Goal: Task Accomplishment & Management: Complete application form

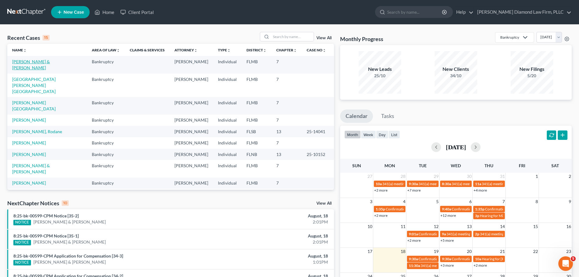
click at [50, 63] on link "[PERSON_NAME] & [PERSON_NAME]" at bounding box center [31, 64] width 38 height 11
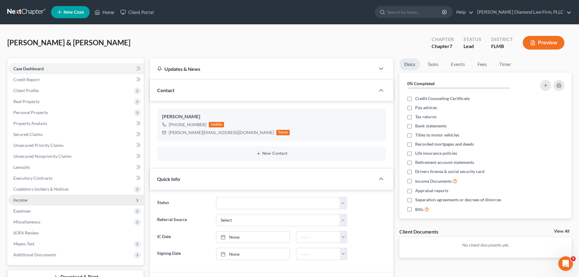
click at [44, 202] on span "Income" at bounding box center [76, 199] width 135 height 11
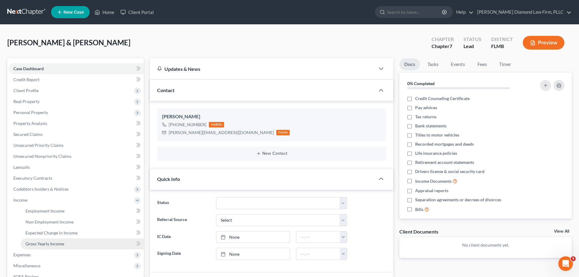
click at [50, 244] on span "Gross Yearly Income" at bounding box center [45, 243] width 39 height 5
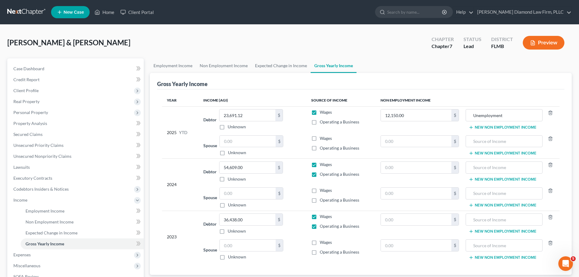
click at [320, 174] on label "Operating a Business" at bounding box center [339, 174] width 39 height 6
click at [322, 174] on input "Operating a Business" at bounding box center [324, 173] width 4 height 4
checkbox input "false"
click at [320, 201] on label "Operating a Business" at bounding box center [339, 200] width 39 height 6
click at [322, 201] on input "Operating a Business" at bounding box center [324, 199] width 4 height 4
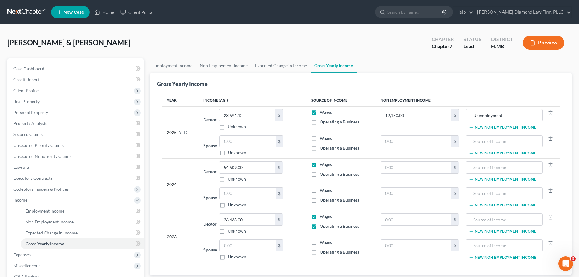
checkbox input "true"
click at [252, 192] on input "text" at bounding box center [248, 193] width 56 height 12
type input "10,650"
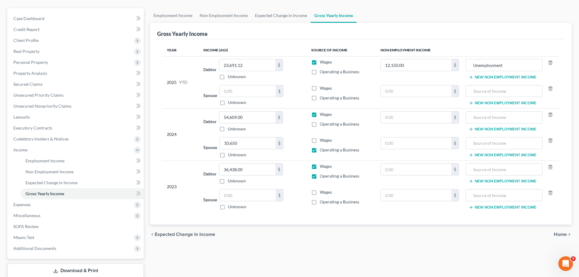
scroll to position [61, 0]
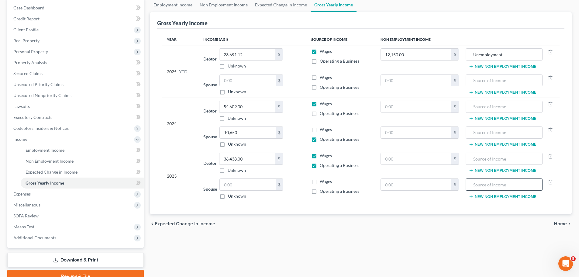
click at [479, 182] on input "text" at bounding box center [504, 185] width 70 height 12
type input "1099 income"
click at [436, 181] on input "text" at bounding box center [416, 185] width 71 height 12
type input "5,330.03"
click at [246, 187] on input "text" at bounding box center [248, 185] width 56 height 12
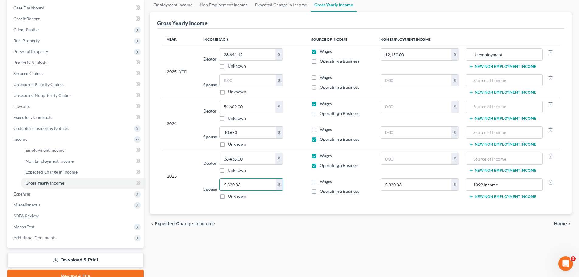
type input "5,330.03"
click at [551, 182] on icon "button" at bounding box center [550, 182] width 3 height 4
click at [320, 180] on label "Wages" at bounding box center [326, 181] width 12 height 6
click at [322, 180] on input "Wages" at bounding box center [324, 180] width 4 height 4
checkbox input "true"
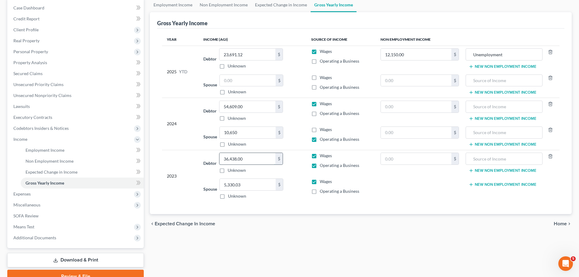
click at [248, 159] on input "36,438.00" at bounding box center [247, 159] width 56 height 12
type input "5,400"
click at [320, 164] on label "Operating a Business" at bounding box center [339, 165] width 39 height 6
click at [322, 164] on input "Operating a Business" at bounding box center [324, 164] width 4 height 4
checkbox input "false"
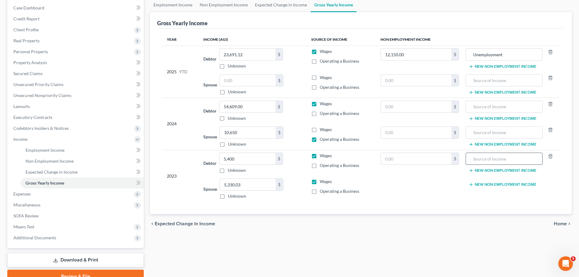
click at [471, 159] on input "text" at bounding box center [504, 159] width 70 height 12
type input "1099 income"
click at [407, 161] on input "text" at bounding box center [416, 159] width 71 height 12
click at [419, 162] on input "9,035.50" at bounding box center [416, 159] width 71 height 12
drag, startPoint x: 409, startPoint y: 161, endPoint x: 383, endPoint y: 161, distance: 26.1
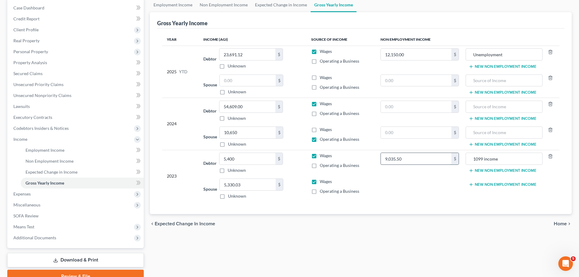
click at [383, 161] on input "9,035.50" at bounding box center [416, 159] width 71 height 12
type input "16,206.5"
click at [16, 191] on span "Expenses" at bounding box center [21, 193] width 17 height 5
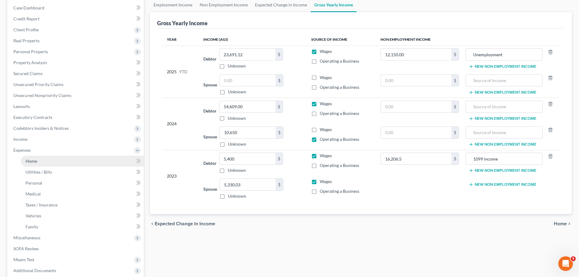
click at [47, 166] on link "Home" at bounding box center [82, 161] width 123 height 11
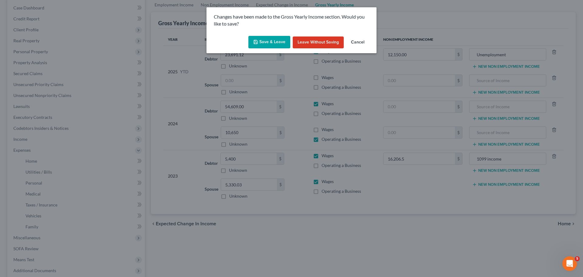
click at [273, 41] on button "Save & Leave" at bounding box center [269, 42] width 42 height 13
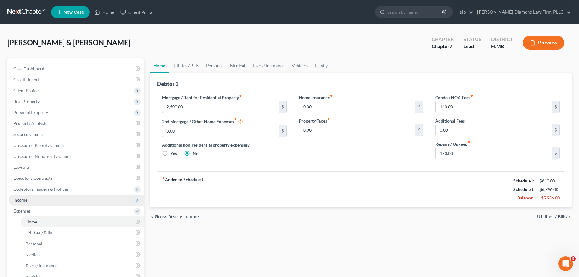
click at [40, 199] on span "Income" at bounding box center [76, 199] width 135 height 11
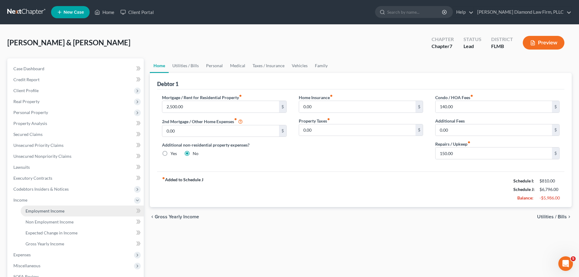
click at [37, 209] on span "Employment Income" at bounding box center [45, 210] width 39 height 5
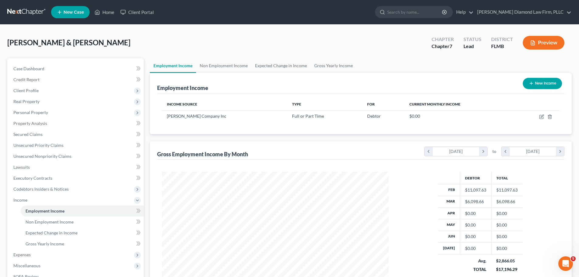
scroll to position [113, 239]
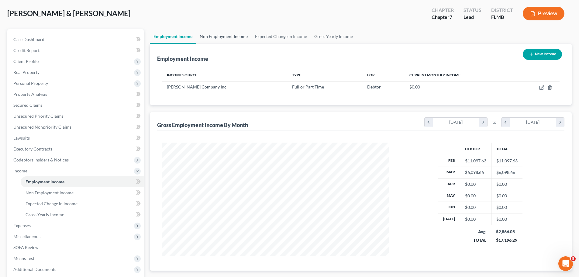
click at [218, 29] on link "Non Employment Income" at bounding box center [223, 36] width 55 height 15
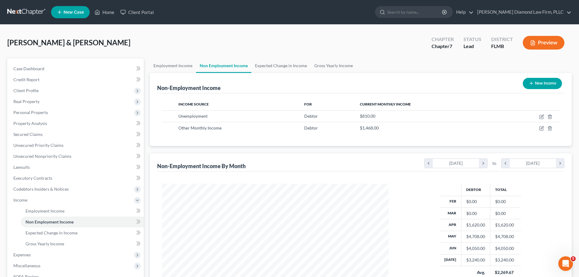
scroll to position [113, 239]
click at [265, 60] on link "Expected Change in Income" at bounding box center [280, 65] width 59 height 15
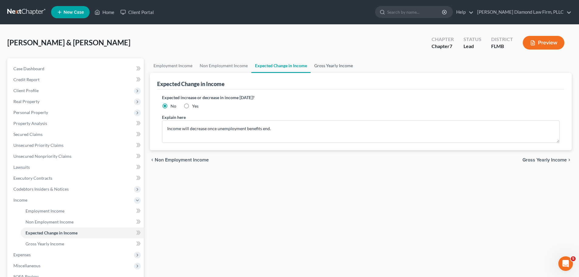
click at [324, 65] on link "Gross Yearly Income" at bounding box center [333, 65] width 46 height 15
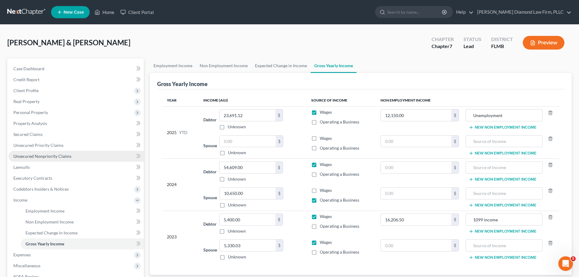
scroll to position [90, 0]
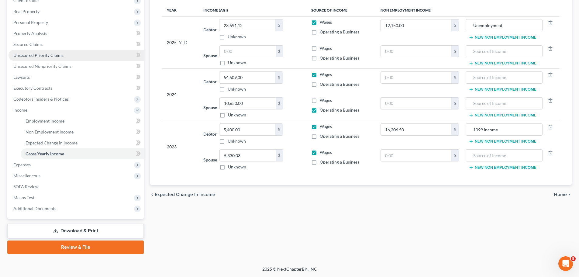
click at [36, 60] on link "Unsecured Priority Claims" at bounding box center [76, 55] width 135 height 11
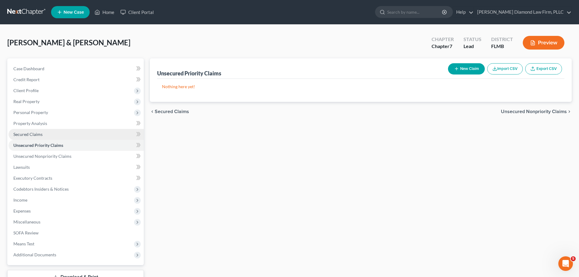
click at [26, 136] on span "Secured Claims" at bounding box center [27, 134] width 29 height 5
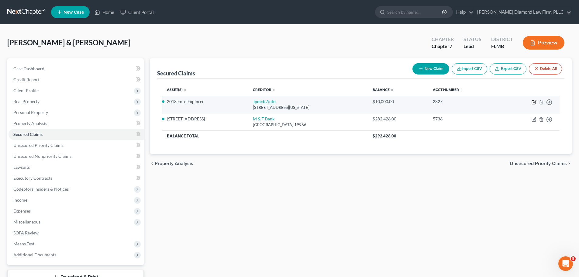
click at [534, 101] on icon "button" at bounding box center [533, 102] width 5 height 5
select select "19"
select select "2"
select select "0"
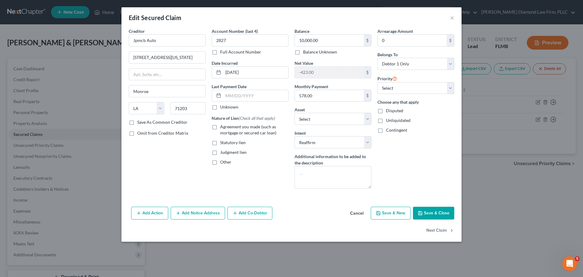
click at [220, 128] on label "Agreement you made (such as mortgage or secured car loan)" at bounding box center [254, 130] width 68 height 12
click at [223, 128] on input "Agreement you made (such as mortgage or secured car loan)" at bounding box center [225, 126] width 4 height 4
checkbox input "true"
click at [254, 92] on input "text" at bounding box center [255, 96] width 65 height 12
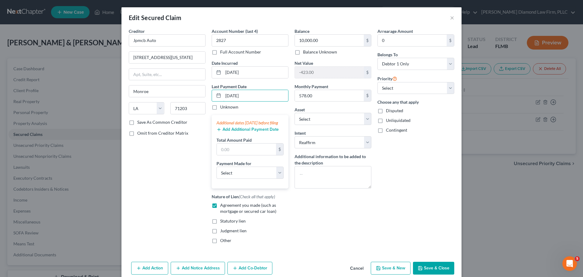
type input "[DATE]"
click at [244, 143] on label "Total Amount Paid" at bounding box center [234, 140] width 35 height 6
click at [245, 143] on label "Total Amount Paid" at bounding box center [234, 140] width 35 height 6
click at [244, 155] on input "text" at bounding box center [246, 149] width 59 height 12
click at [233, 179] on select "Select Car Credit Card Loan Repayment Mortgage Other Suppliers Or Vendors" at bounding box center [250, 172] width 67 height 12
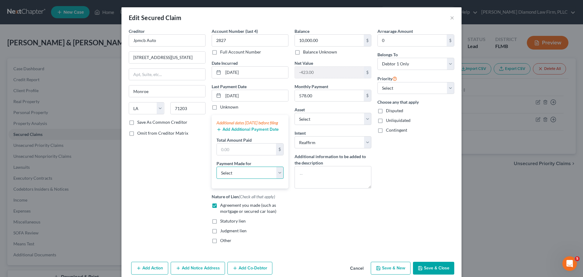
select select "0"
click at [217, 173] on select "Select Car Credit Card Loan Repayment Mortgage Other Suppliers Or Vendors" at bounding box center [250, 172] width 67 height 12
click at [235, 155] on input "text" at bounding box center [246, 149] width 59 height 12
type input "530"
click at [236, 132] on button "Add Additional Payment Date" at bounding box center [248, 129] width 62 height 5
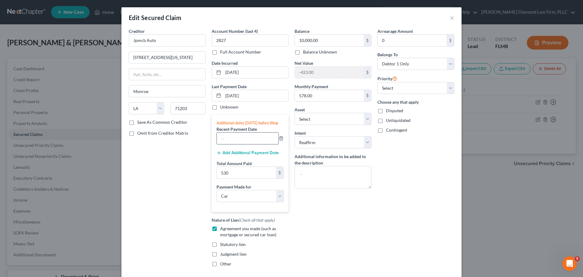
click at [235, 144] on input "text" at bounding box center [248, 138] width 62 height 12
type input "[DATE]"
click at [231, 174] on input "530" at bounding box center [246, 173] width 59 height 12
type input "1,110"
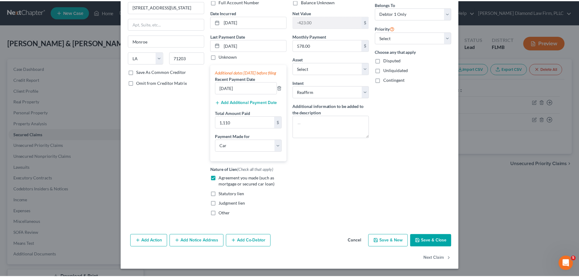
scroll to position [56, 0]
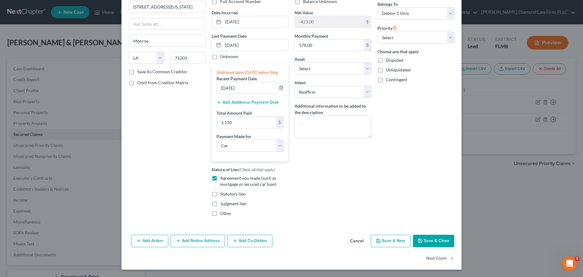
click at [428, 242] on button "Save & Close" at bounding box center [433, 240] width 41 height 13
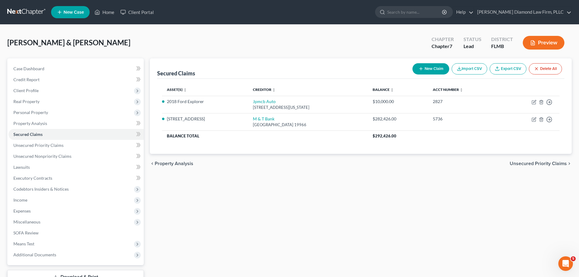
click at [24, 12] on link at bounding box center [26, 12] width 39 height 11
